Goal: Information Seeking & Learning: Learn about a topic

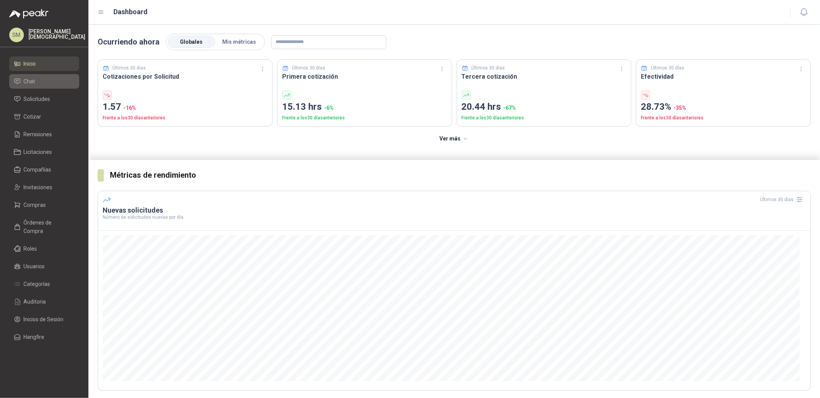
click at [31, 83] on span "Chat" at bounding box center [30, 81] width 12 height 8
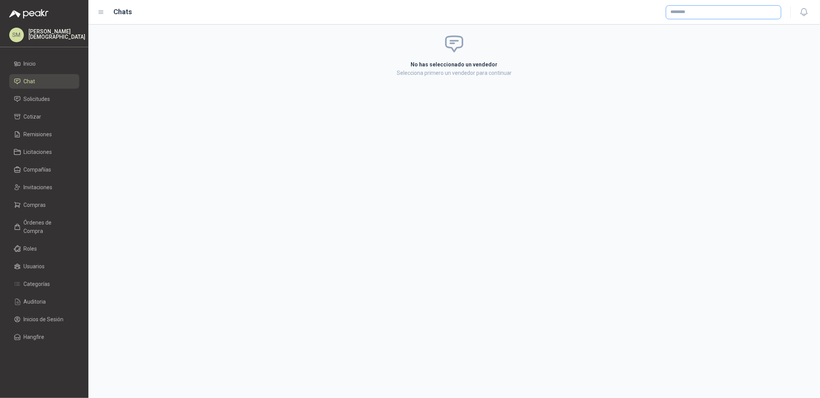
click at [739, 10] on input "text" at bounding box center [723, 12] width 115 height 13
click at [513, 48] on span at bounding box center [454, 44] width 268 height 20
click at [46, 207] on li "Compras" at bounding box center [44, 205] width 61 height 8
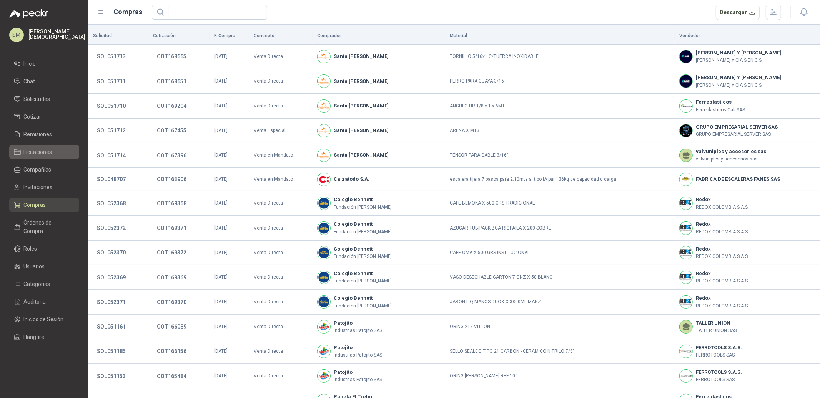
click at [35, 154] on span "Licitaciones" at bounding box center [38, 152] width 28 height 8
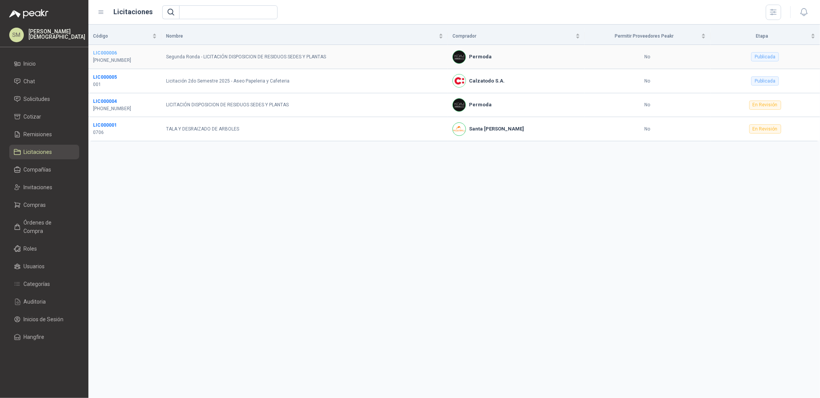
click at [106, 52] on b "LIC000006" at bounding box center [105, 52] width 24 height 5
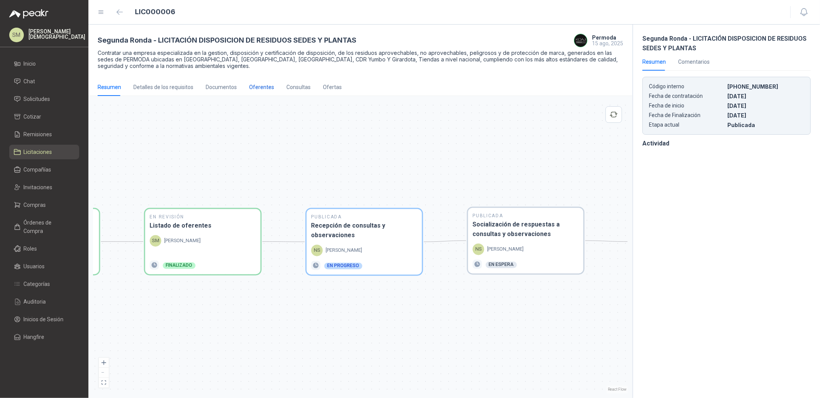
click at [260, 84] on div "Oferentes" at bounding box center [261, 87] width 25 height 8
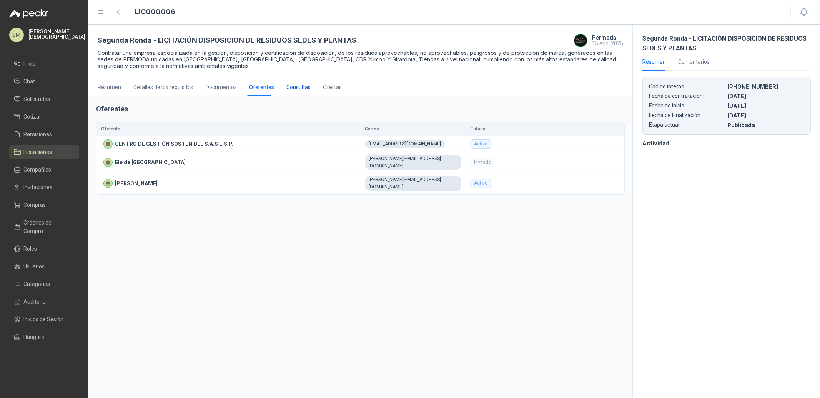
click at [296, 86] on div "Consultas" at bounding box center [298, 87] width 24 height 8
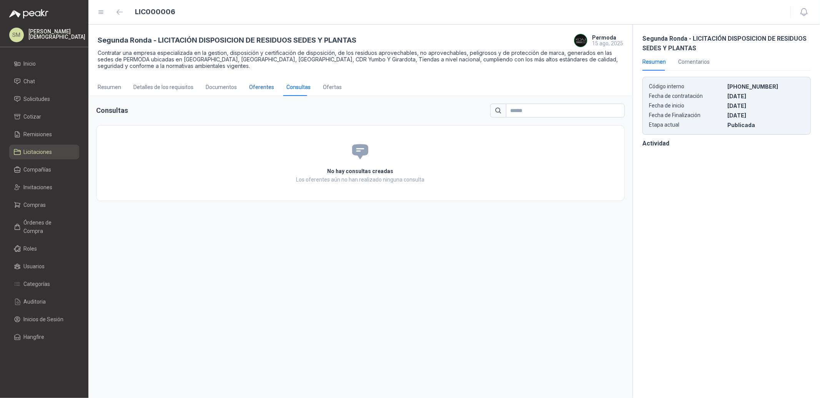
click at [258, 88] on div "Oferentes" at bounding box center [261, 87] width 25 height 8
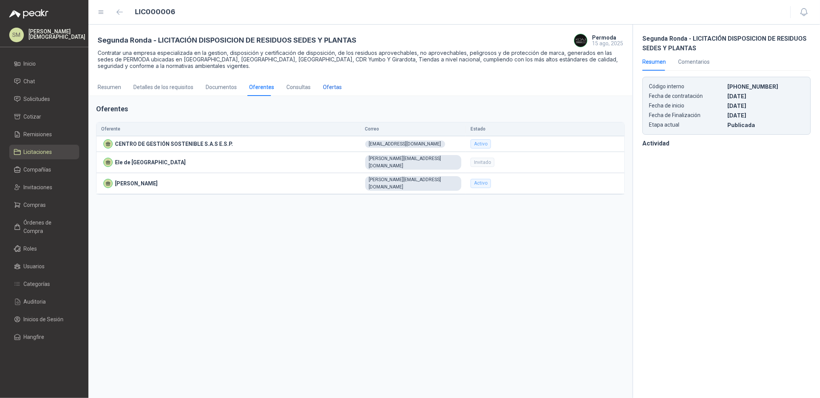
click at [326, 86] on div "Ofertas" at bounding box center [332, 87] width 19 height 8
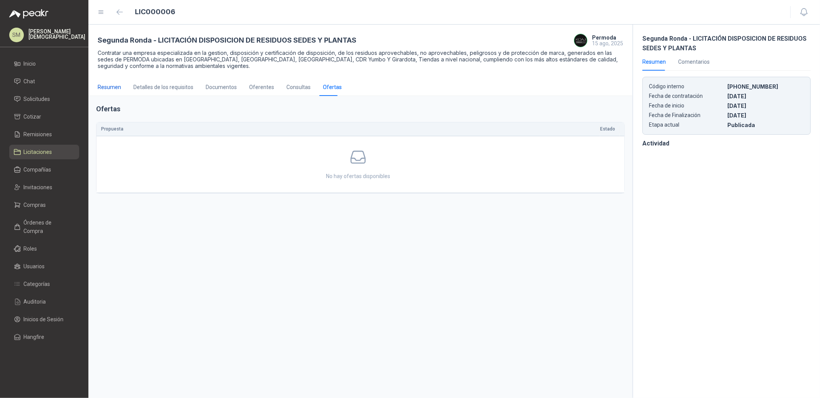
click at [98, 90] on div "Resumen" at bounding box center [109, 87] width 23 height 8
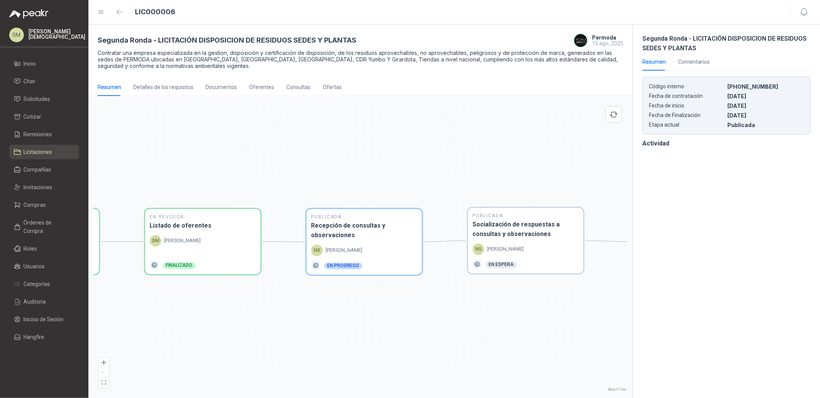
click at [280, 85] on div "Resumen Detalles de los requisitos Documentos Oferentes Consultas Ofertas" at bounding box center [220, 87] width 244 height 18
click at [263, 87] on div "Oferentes" at bounding box center [261, 87] width 25 height 8
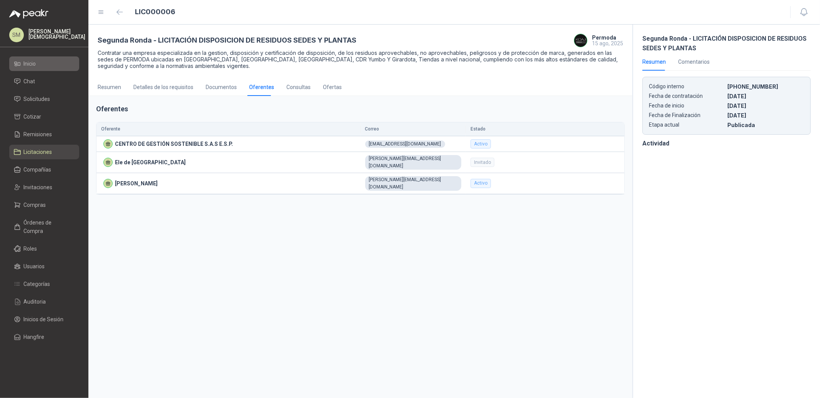
click at [44, 66] on li "Inicio" at bounding box center [44, 64] width 61 height 8
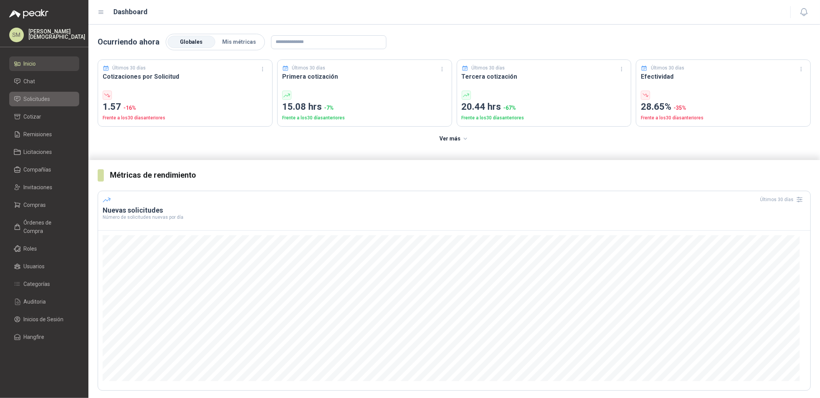
click at [32, 98] on span "Solicitudes" at bounding box center [37, 99] width 27 height 8
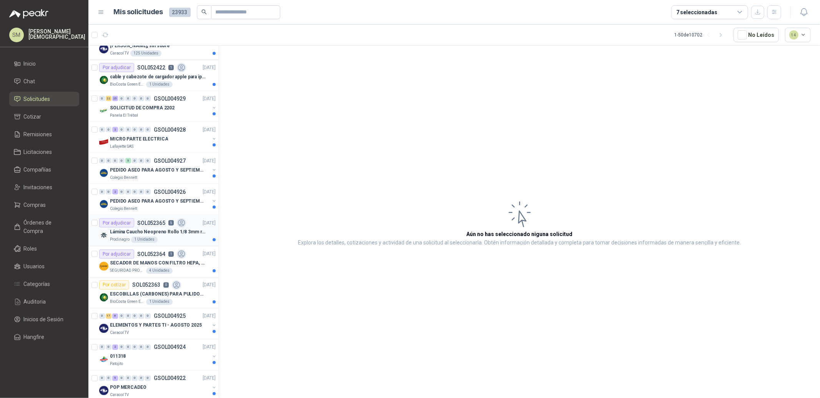
scroll to position [1045, 0]
click at [156, 239] on div "Prodinagro 1 Unidades" at bounding box center [163, 239] width 106 height 6
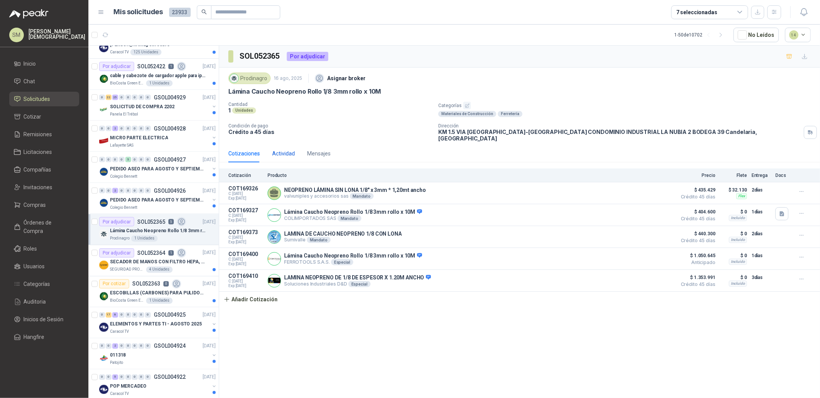
click at [284, 149] on div "Actividad" at bounding box center [283, 153] width 23 height 8
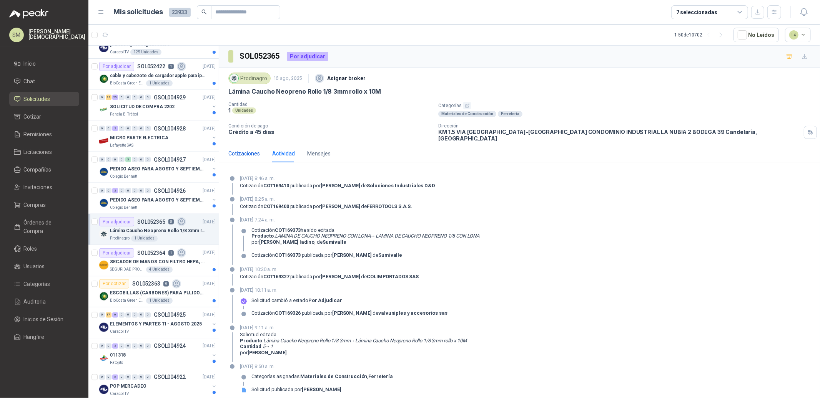
click at [248, 149] on div "Cotizaciones" at bounding box center [244, 153] width 32 height 8
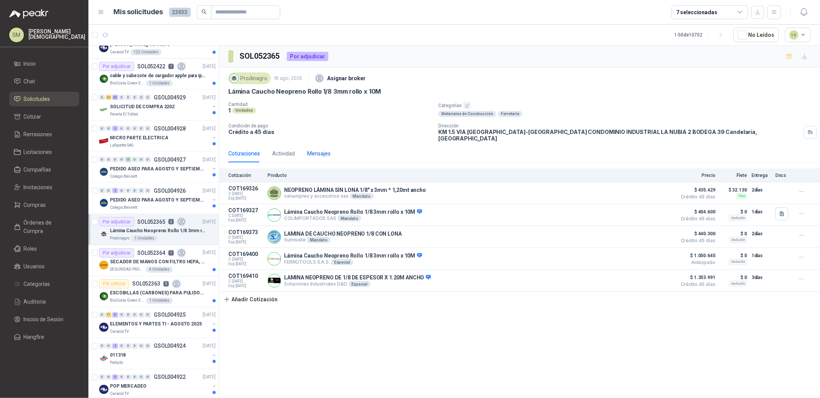
click at [310, 151] on div "Mensajes" at bounding box center [318, 153] width 23 height 8
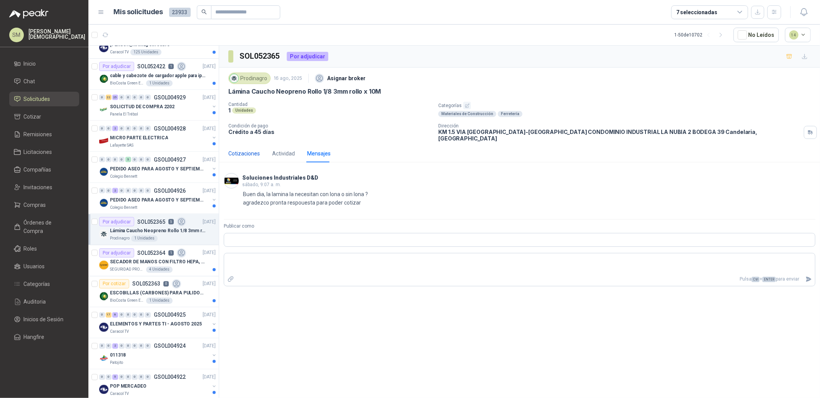
click at [246, 150] on div "Cotizaciones" at bounding box center [244, 153] width 32 height 8
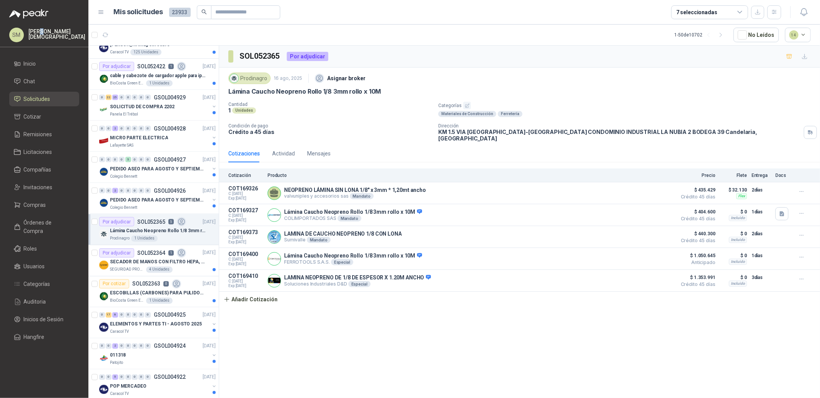
click at [42, 34] on p "[PERSON_NAME]" at bounding box center [56, 34] width 57 height 11
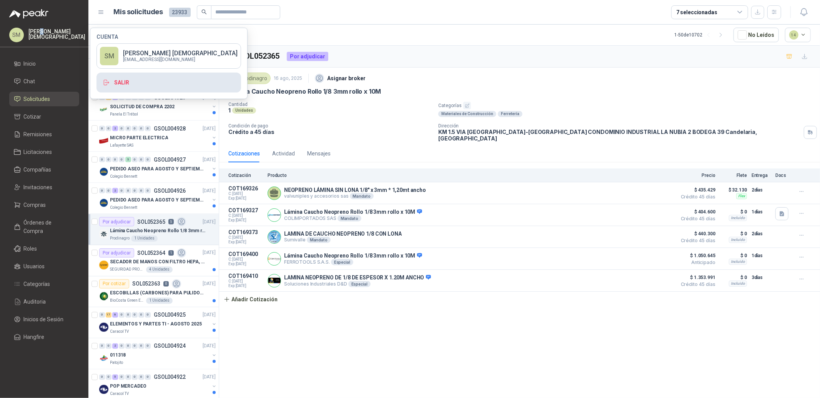
click at [134, 85] on button "Salir" at bounding box center [168, 83] width 144 height 20
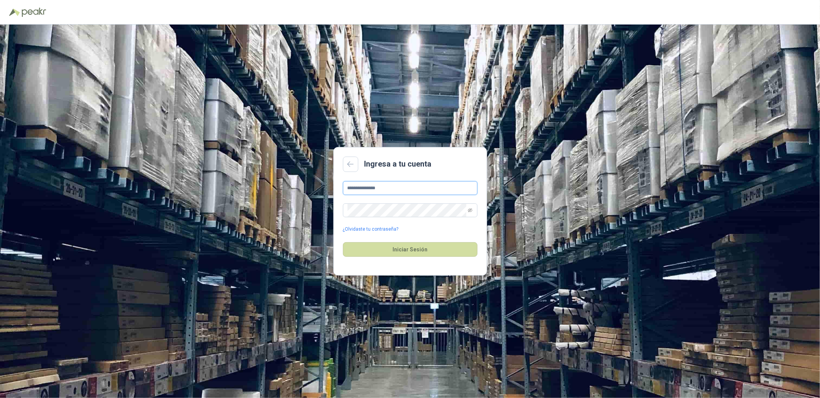
click at [404, 190] on input "**********" at bounding box center [410, 188] width 134 height 14
type input "**********"
click at [413, 248] on button "Iniciar Sesión" at bounding box center [410, 249] width 134 height 15
